Goal: Information Seeking & Learning: Learn about a topic

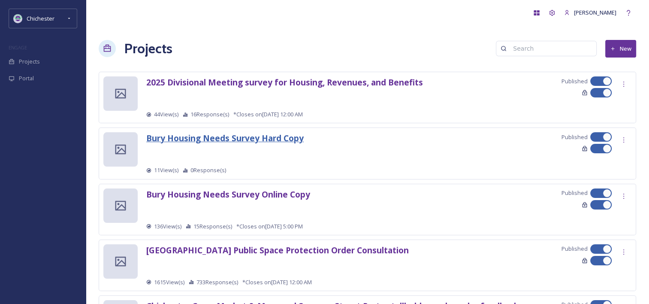
click at [288, 137] on strong "Bury Housing Needs Survey Hard Copy" at bounding box center [224, 138] width 157 height 12
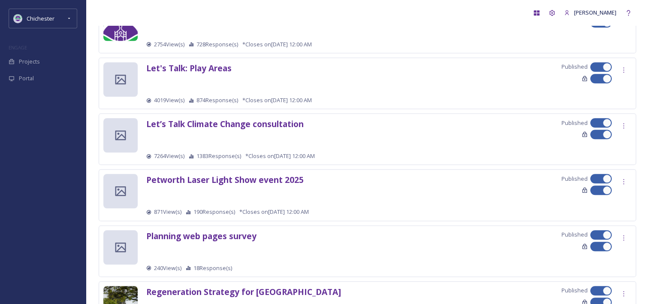
scroll to position [930, 0]
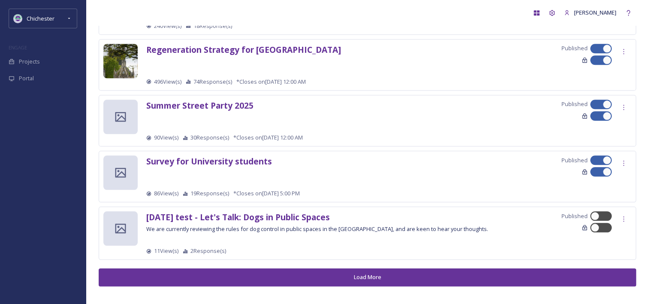
click at [287, 273] on button "Load More" at bounding box center [368, 277] width 538 height 18
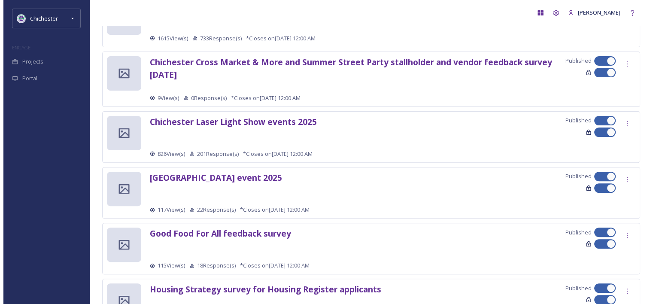
scroll to position [0, 0]
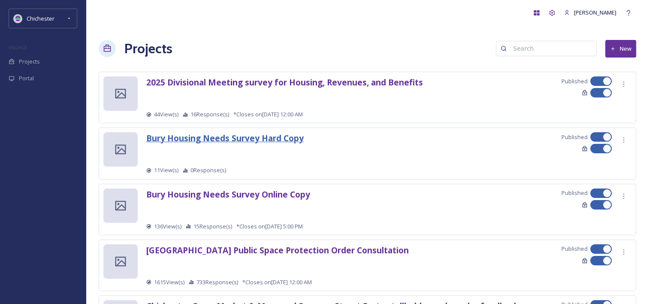
click at [266, 135] on strong "Bury Housing Needs Survey Hard Copy" at bounding box center [224, 138] width 157 height 12
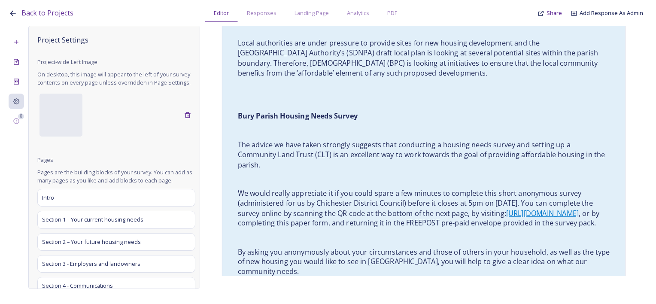
scroll to position [386, 0]
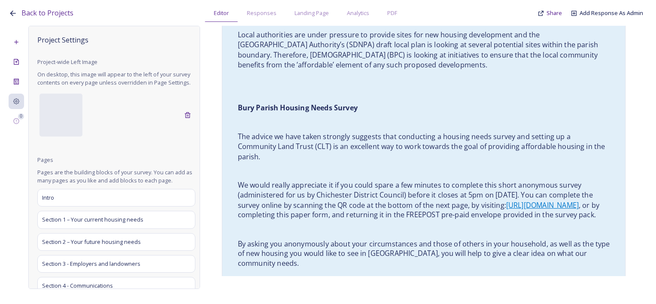
click at [440, 132] on p "The advice we have taken strongly suggests that conducting a housing needs surv…" at bounding box center [424, 147] width 372 height 30
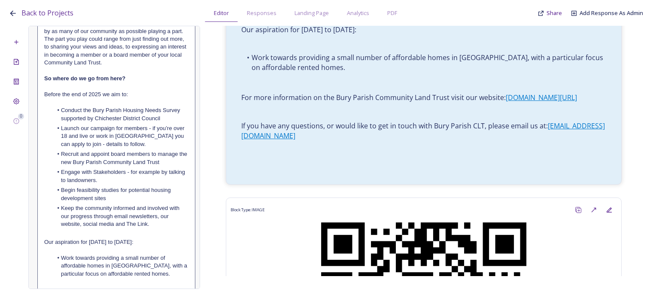
scroll to position [835, 0]
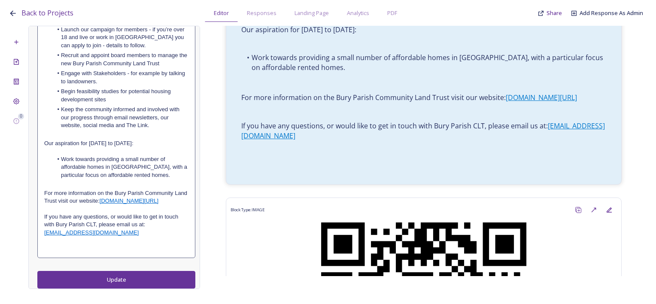
click at [91, 201] on p "For more information on the Bury Parish Community Land Trust visit our website:…" at bounding box center [116, 197] width 144 height 16
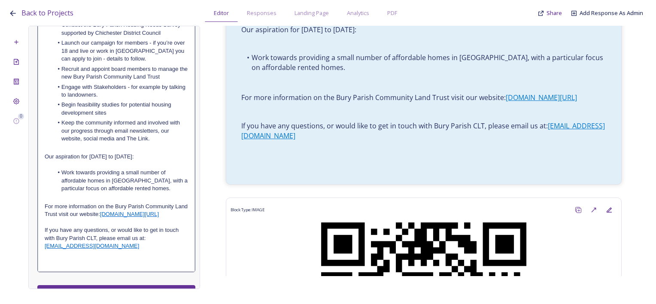
scroll to position [865, 0]
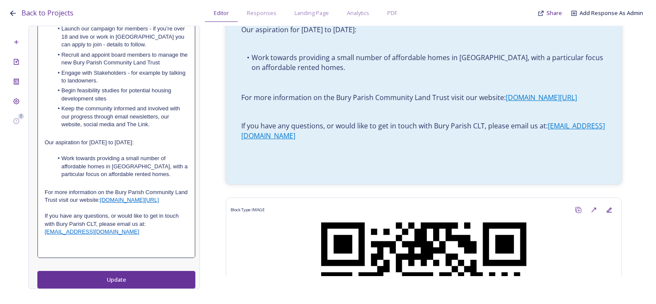
click at [159, 201] on link "[DOMAIN_NAME][URL]" at bounding box center [129, 200] width 59 height 6
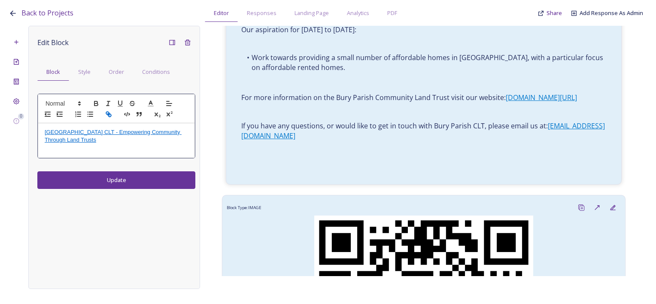
scroll to position [0, 0]
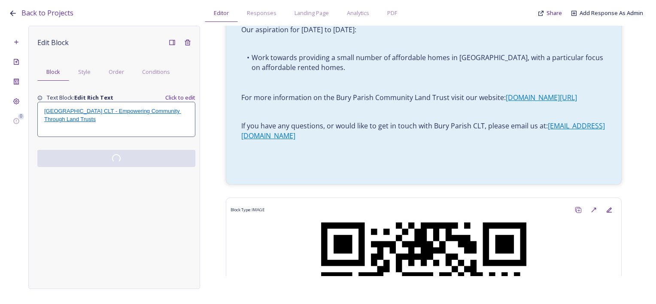
click at [187, 18] on div "Back to Projects Editor Responses Landing Page Analytics PDF Share Add Response…" at bounding box center [330, 11] width 643 height 22
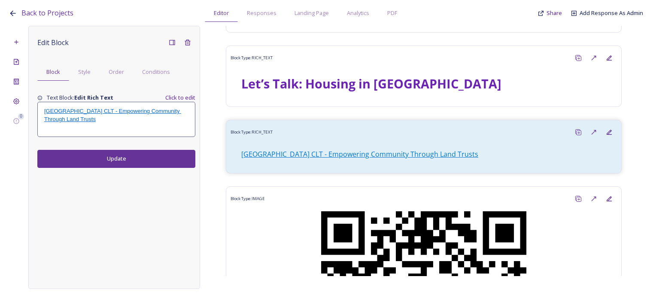
scroll to position [58, 0]
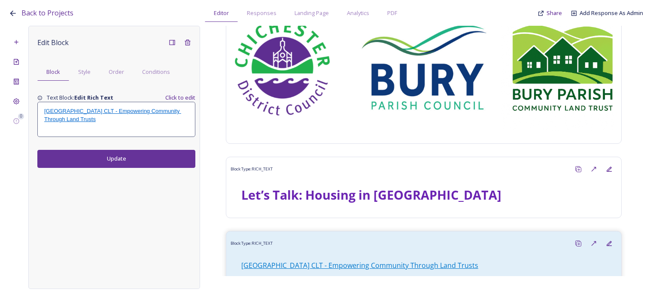
click at [139, 121] on p "Bury Parish CLT - Empowering Community Through Land Trusts" at bounding box center [116, 115] width 144 height 16
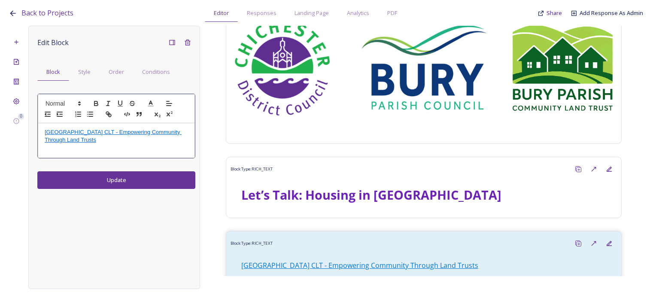
click at [61, 141] on p "Bury Parish CLT - Empowering Community Through Land Trusts" at bounding box center [116, 136] width 143 height 16
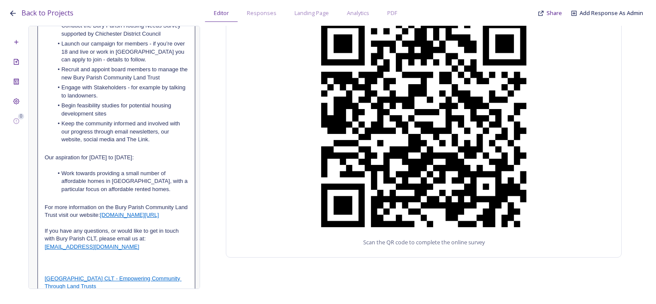
scroll to position [841, 0]
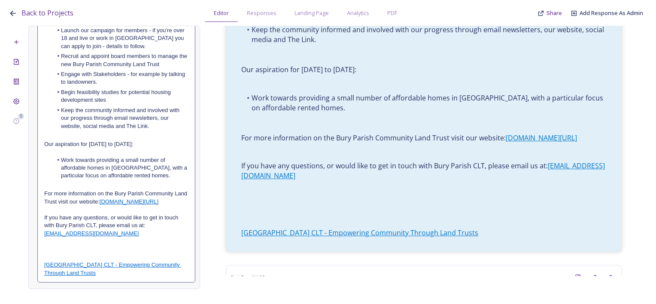
scroll to position [812, 0]
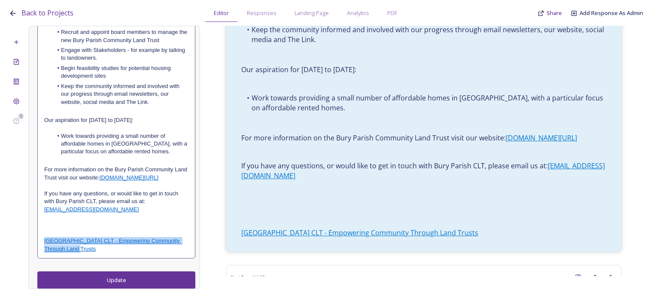
drag, startPoint x: 81, startPoint y: 251, endPoint x: 42, endPoint y: 242, distance: 40.2
drag, startPoint x: 108, startPoint y: 252, endPoint x: 121, endPoint y: 216, distance: 38.3
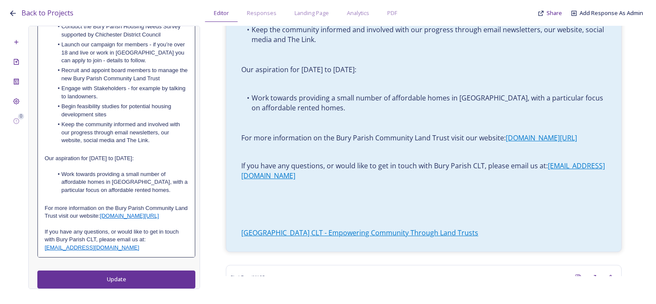
scroll to position [801, 0]
drag, startPoint x: 163, startPoint y: 216, endPoint x: 90, endPoint y: 231, distance: 74.0
click at [90, 231] on div "https://app.snapsea.io/collaborate/projects/www.buryparishclt.org/" at bounding box center [143, 239] width 169 height 16
click at [93, 233] on link "https://app.snapsea.io/collaborate/projects/www.buryparishclt.org/" at bounding box center [136, 238] width 86 height 11
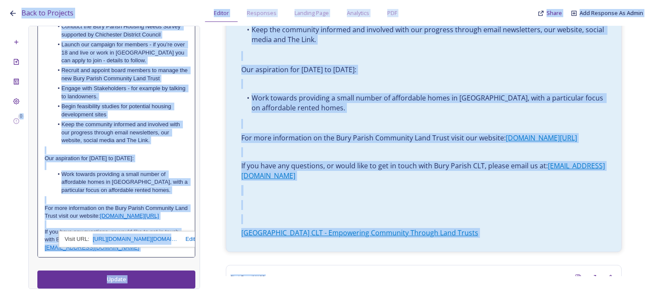
click at [166, 233] on link "https://app.snapsea.io/collaborate/projects/www.buryparishclt.org/" at bounding box center [136, 238] width 86 height 11
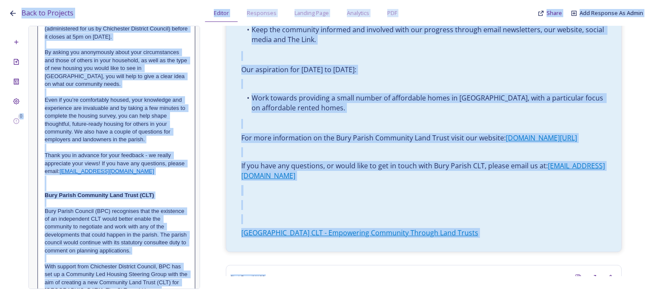
scroll to position [72, 0]
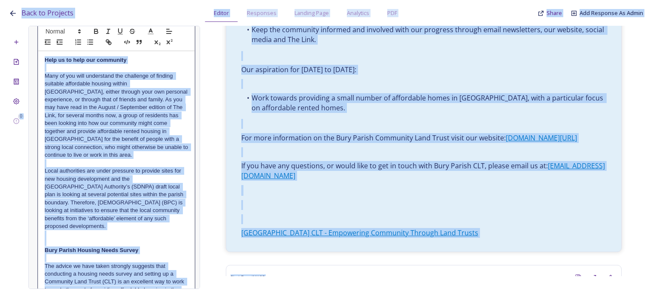
click at [146, 124] on p "Many of you will understand the challenge of finding suitable affordable housin…" at bounding box center [116, 115] width 143 height 87
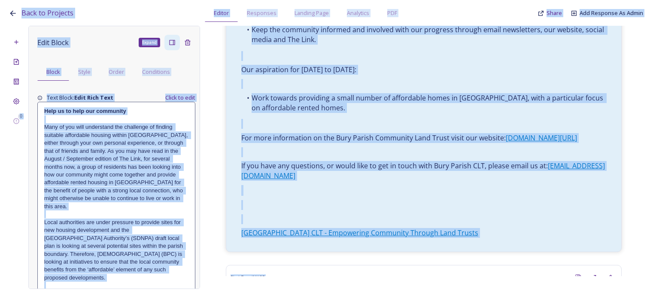
click at [169, 41] on icon at bounding box center [172, 42] width 7 height 7
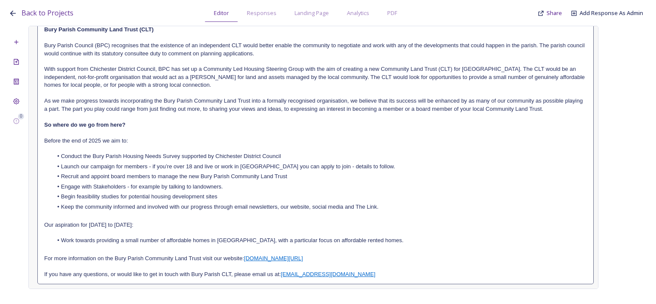
scroll to position [313, 0]
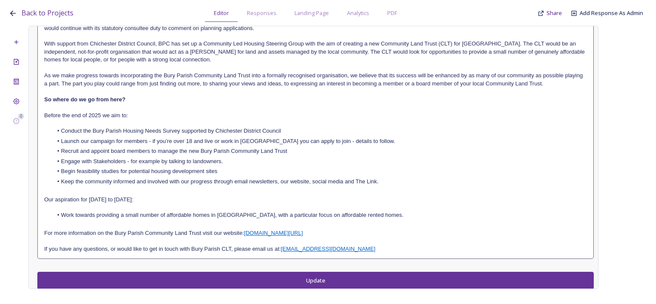
click at [318, 237] on p at bounding box center [315, 241] width 542 height 8
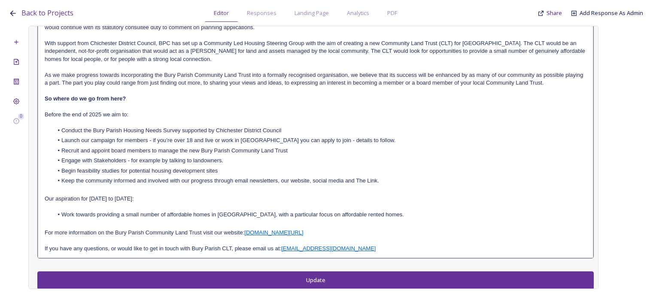
drag, startPoint x: 312, startPoint y: 232, endPoint x: 256, endPoint y: 233, distance: 56.2
click at [256, 233] on p "For more information on the Bury Parish Community Land Trust visit our website:…" at bounding box center [315, 233] width 541 height 8
click at [257, 233] on link "[DOMAIN_NAME][URL]" at bounding box center [273, 232] width 59 height 6
click at [258, 232] on link "[DOMAIN_NAME][URL]" at bounding box center [273, 232] width 59 height 6
click at [321, 247] on link at bounding box center [319, 248] width 20 height 6
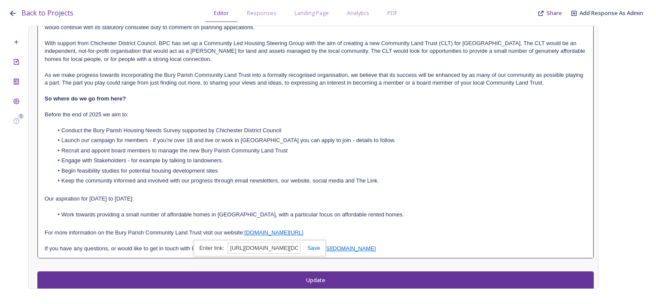
paste input "Help us to help our community Many of you will understand the challenge of find…"
type input "Help us to help our community Many of you will understand the challenge of find…"
drag, startPoint x: 298, startPoint y: 248, endPoint x: 99, endPoint y: 239, distance: 199.3
click at [109, 245] on pre "Help us to help our community Many of you will understand the challenge of find…" at bounding box center [315, 23] width 555 height 469
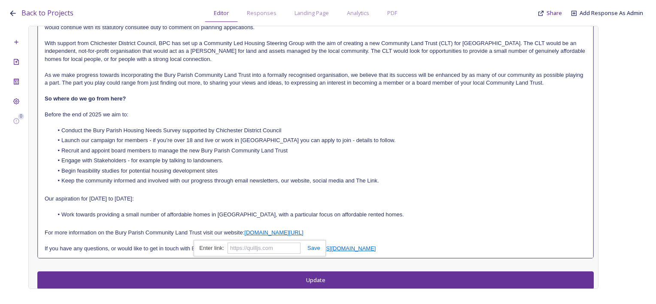
paste input "https://www.buryparishclt.org/"
type input "https://www.buryparishclt.org/"
click at [318, 247] on link at bounding box center [310, 248] width 20 height 6
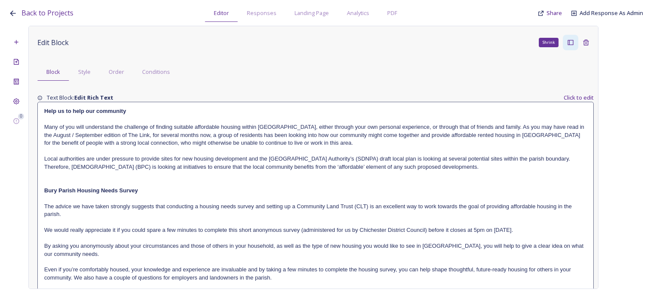
click at [637, 55] on div "0 Edit Block Block Style Order Conditions Text Block: Edit Rich Text Click to e…" at bounding box center [328, 157] width 638 height 263
click at [567, 45] on icon at bounding box center [570, 42] width 7 height 7
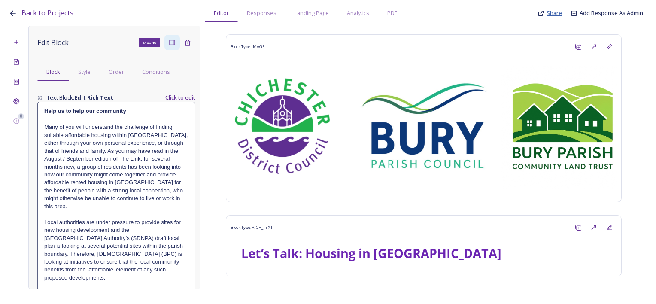
click at [558, 12] on span "Share" at bounding box center [553, 13] width 15 height 8
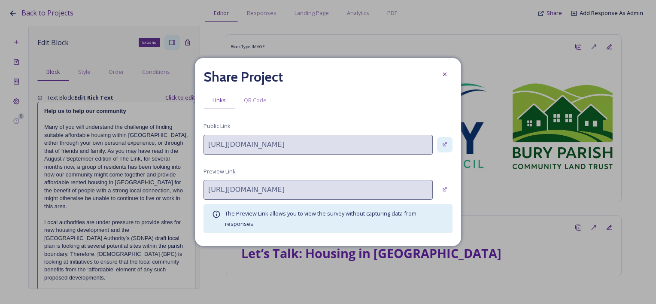
click at [443, 144] on icon at bounding box center [445, 145] width 6 height 6
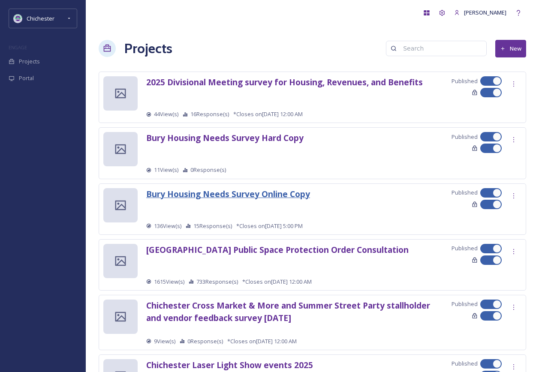
click at [255, 193] on strong "Bury Housing Needs Survey Online Copy" at bounding box center [228, 194] width 164 height 12
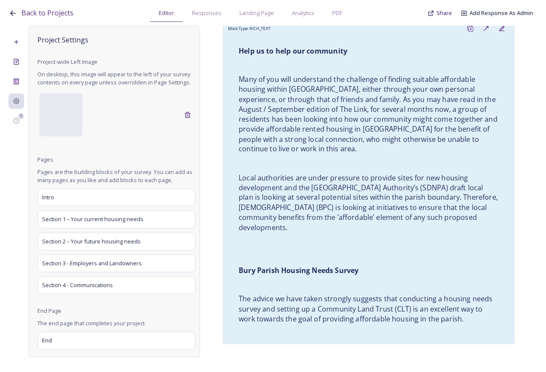
scroll to position [257, 0]
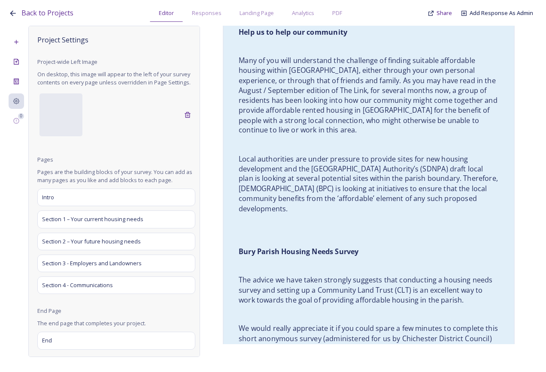
click at [487, 56] on p "Many of you will understand the challenge of finding suitable affordable housin…" at bounding box center [369, 95] width 260 height 79
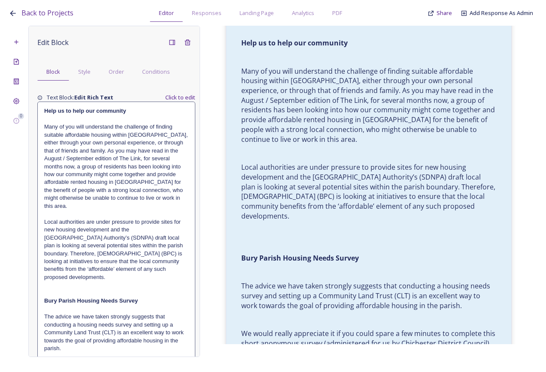
click at [45, 107] on p "Help us to help our community" at bounding box center [116, 111] width 144 height 8
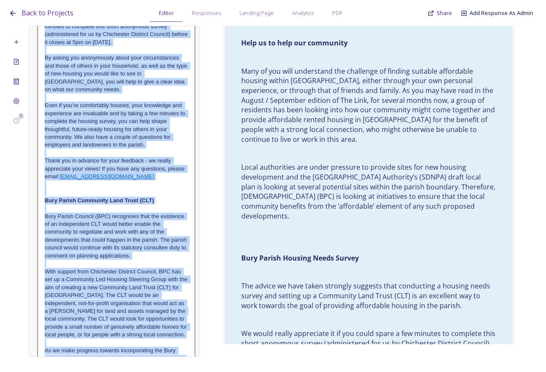
scroll to position [750, 0]
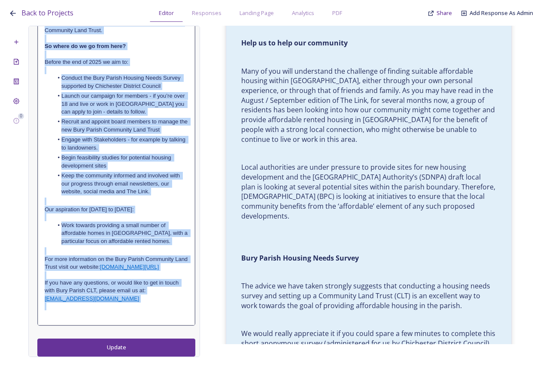
drag, startPoint x: 44, startPoint y: 133, endPoint x: 116, endPoint y: 303, distance: 185.4
copy div "Help us to help our community Many of you will understand the challenge of find…"
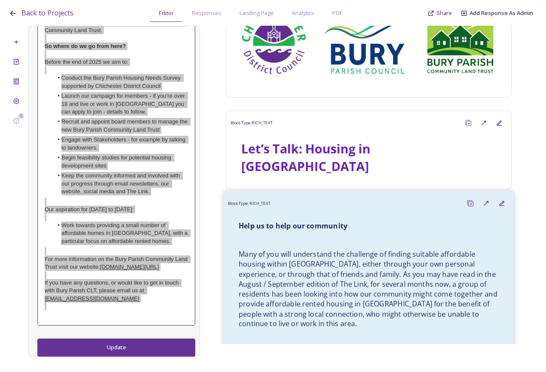
scroll to position [0, 0]
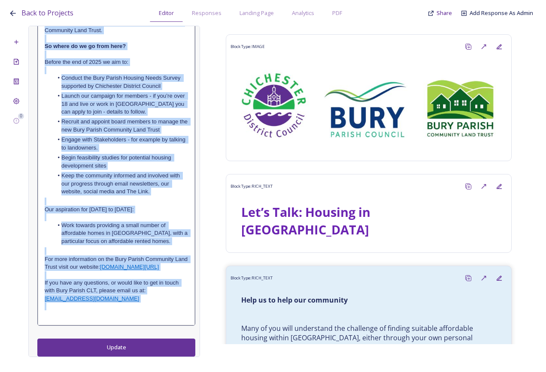
click at [124, 151] on li "Engage with Stakeholders - for example by talking to landowners." at bounding box center [120, 144] width 135 height 16
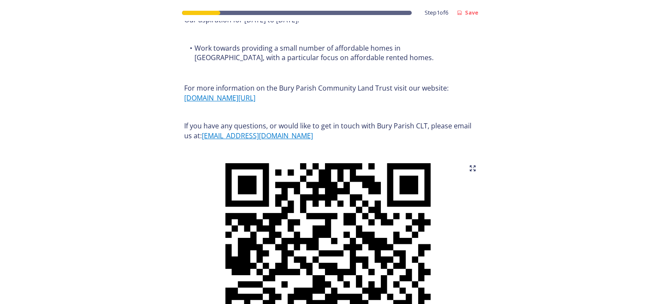
scroll to position [1116, 0]
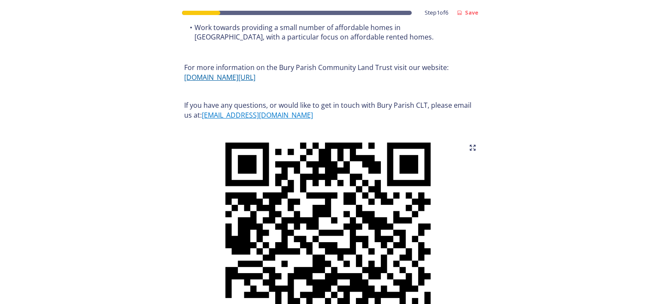
click at [252, 78] on link "[DOMAIN_NAME][URL]" at bounding box center [219, 77] width 71 height 9
